Goal: Task Accomplishment & Management: Manage account settings

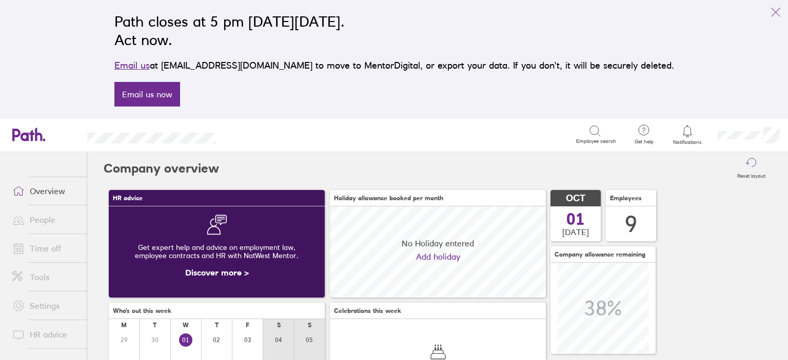
scroll to position [91, 216]
click at [41, 223] on link "People" at bounding box center [45, 220] width 83 height 21
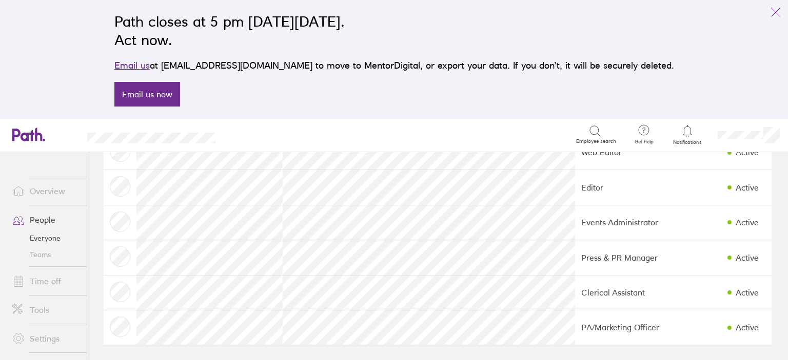
scroll to position [180, 0]
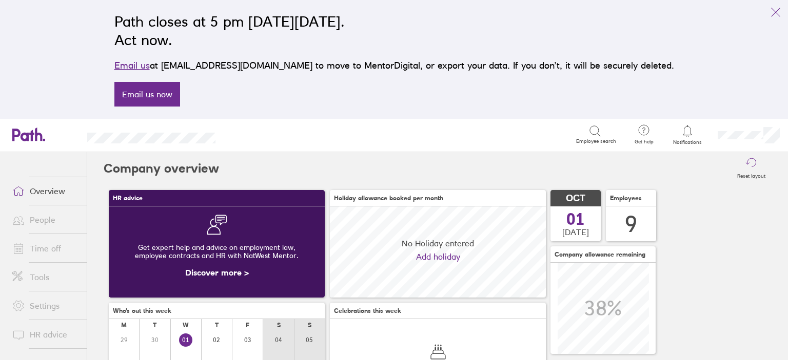
scroll to position [91, 216]
click at [52, 218] on link "People" at bounding box center [45, 220] width 83 height 21
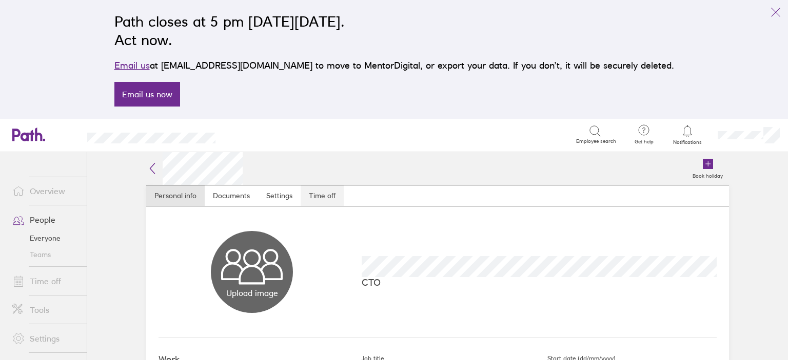
click at [317, 197] on link "Time off" at bounding box center [321, 196] width 43 height 21
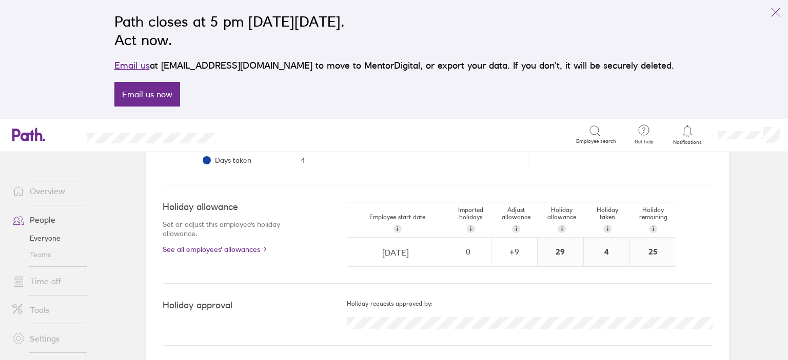
scroll to position [277, 0]
click at [245, 249] on link "See all employees' allowances" at bounding box center [234, 249] width 143 height 8
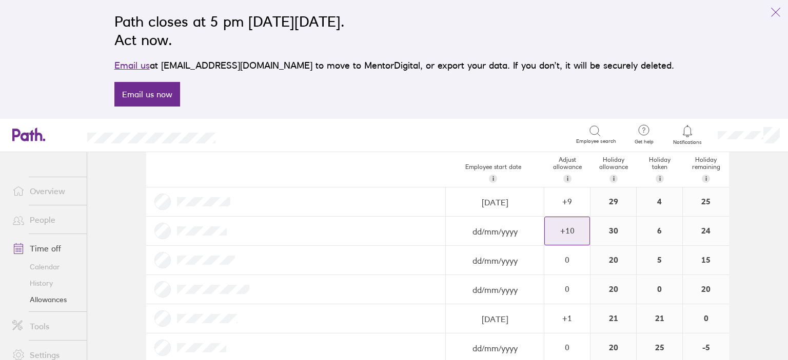
scroll to position [59, 0]
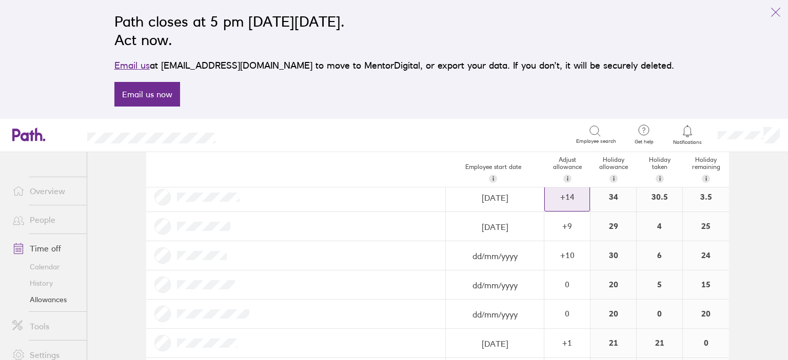
click at [565, 196] on div "+ 14" at bounding box center [567, 196] width 45 height 9
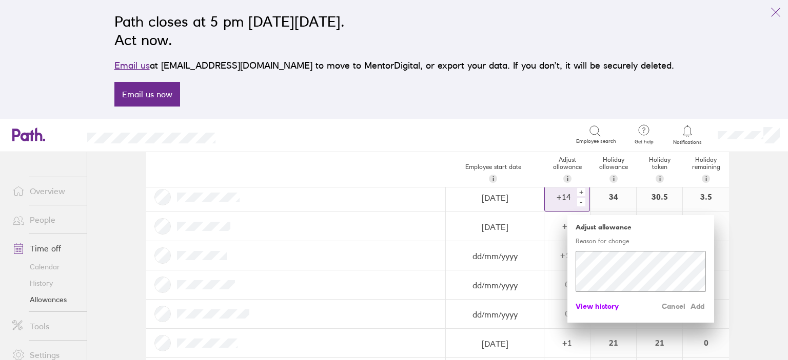
click at [602, 305] on span "View history" at bounding box center [596, 306] width 43 height 16
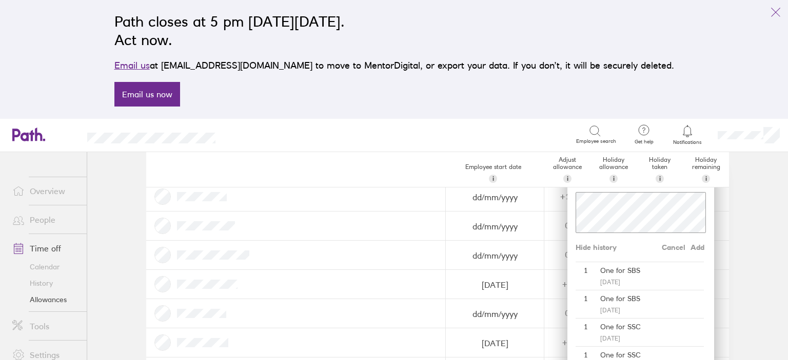
scroll to position [177, 0]
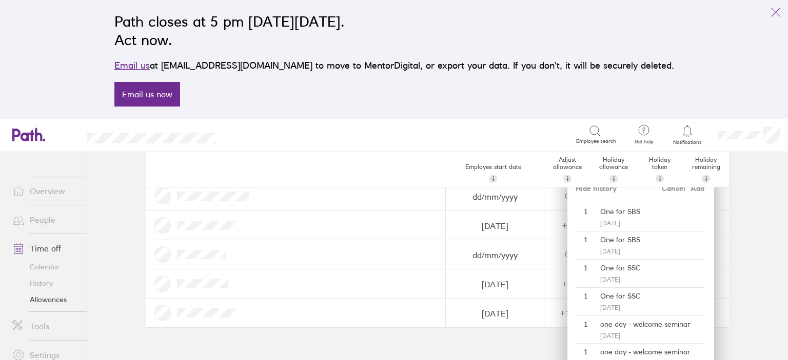
click at [756, 283] on main "Holiday allowances 1 Jan 2025 - 31 Dec 2025 Last year Current year Next year Em…" at bounding box center [437, 256] width 700 height 208
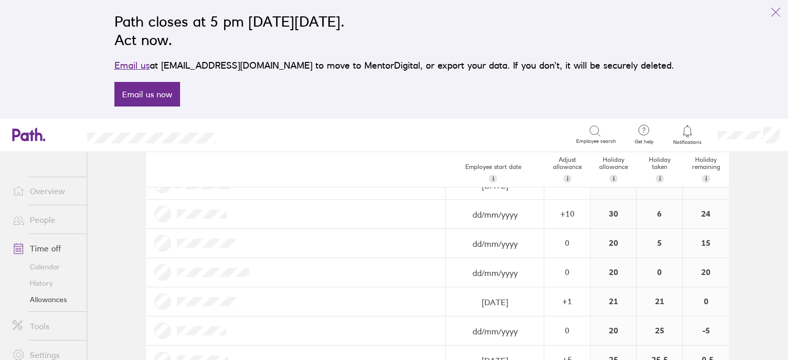
scroll to position [41, 0]
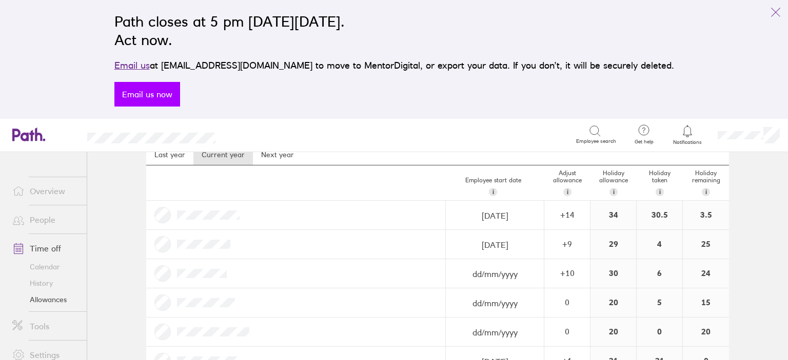
click at [180, 99] on link "Email us now" at bounding box center [147, 94] width 66 height 25
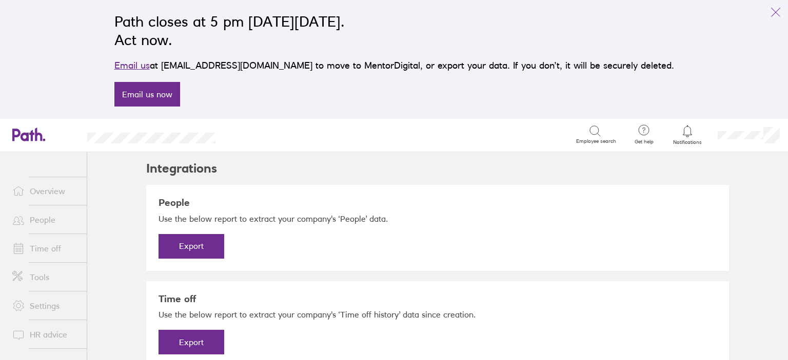
scroll to position [32, 0]
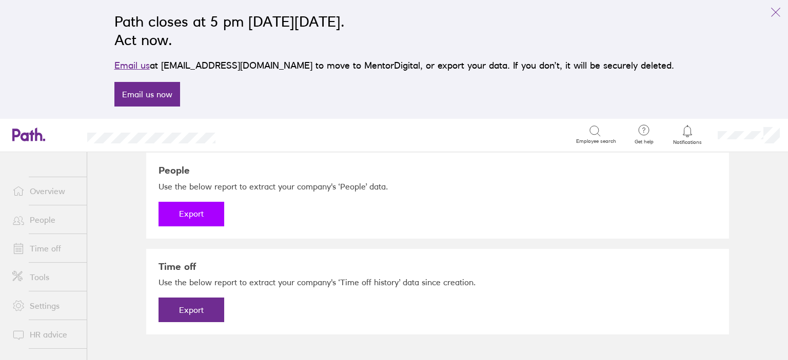
click at [196, 218] on button "Export" at bounding box center [191, 214] width 66 height 25
click at [203, 214] on link "Download" at bounding box center [191, 214] width 66 height 25
